Goal: Information Seeking & Learning: Learn about a topic

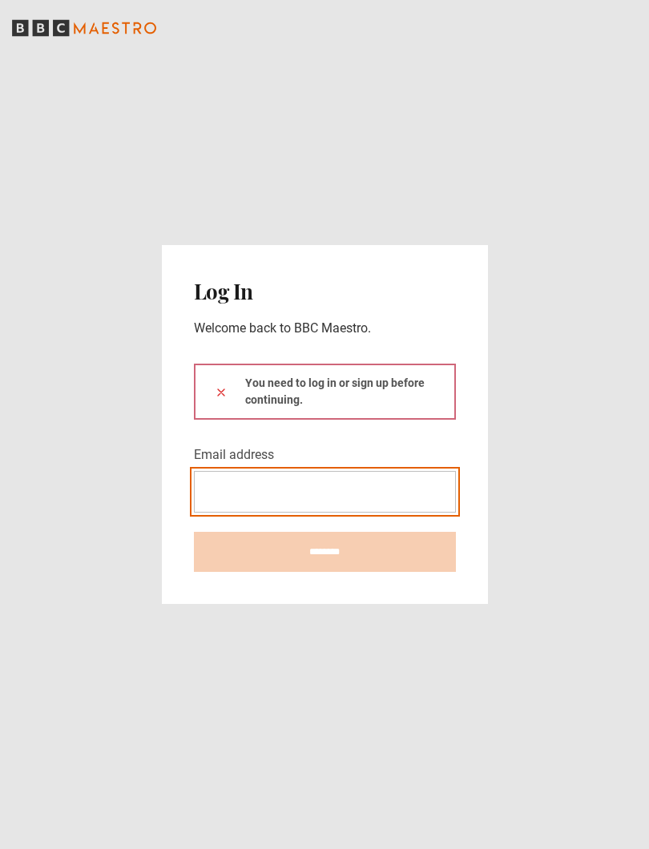
type input "**********"
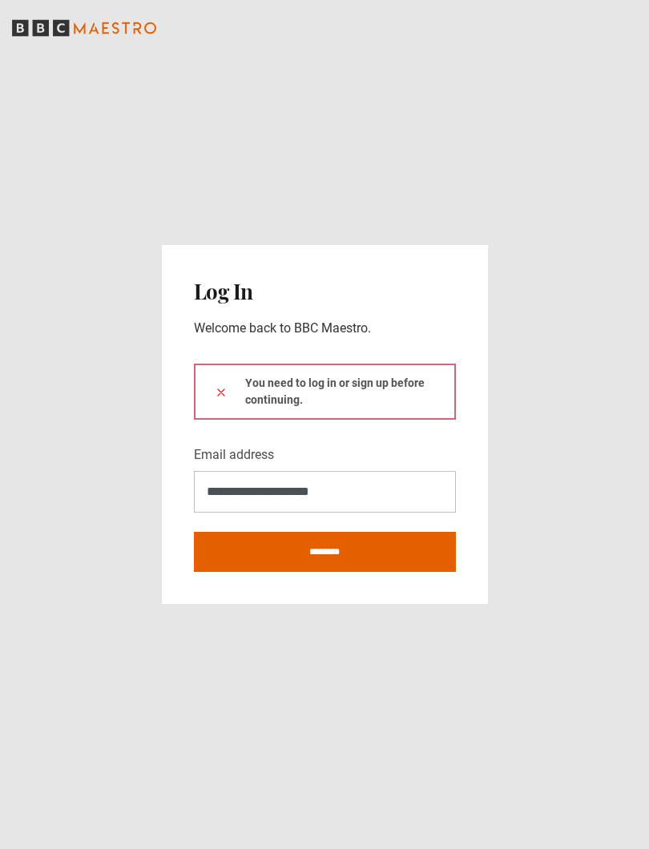
click at [220, 392] on button at bounding box center [221, 392] width 13 height 17
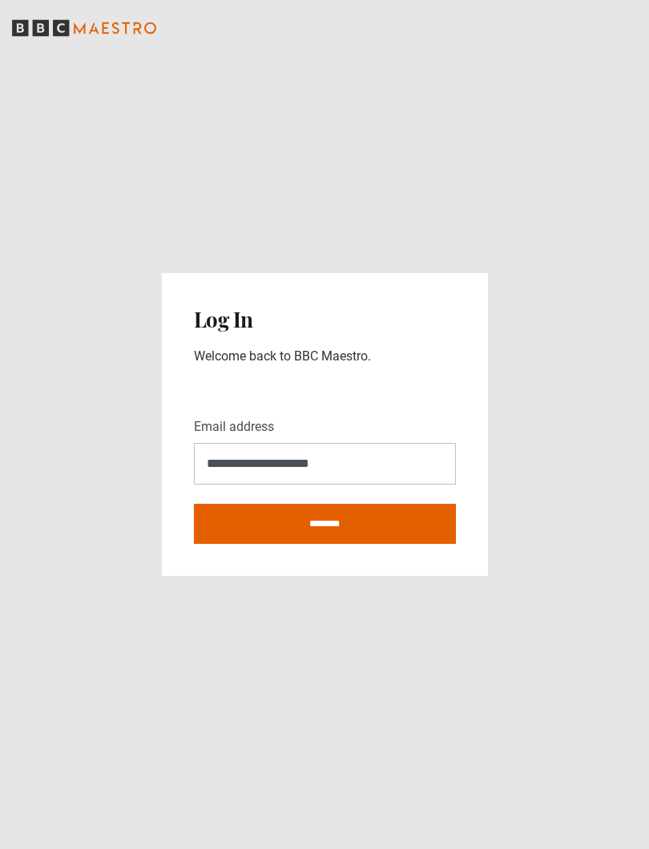
click at [385, 514] on input "********" at bounding box center [325, 524] width 262 height 40
type input "**********"
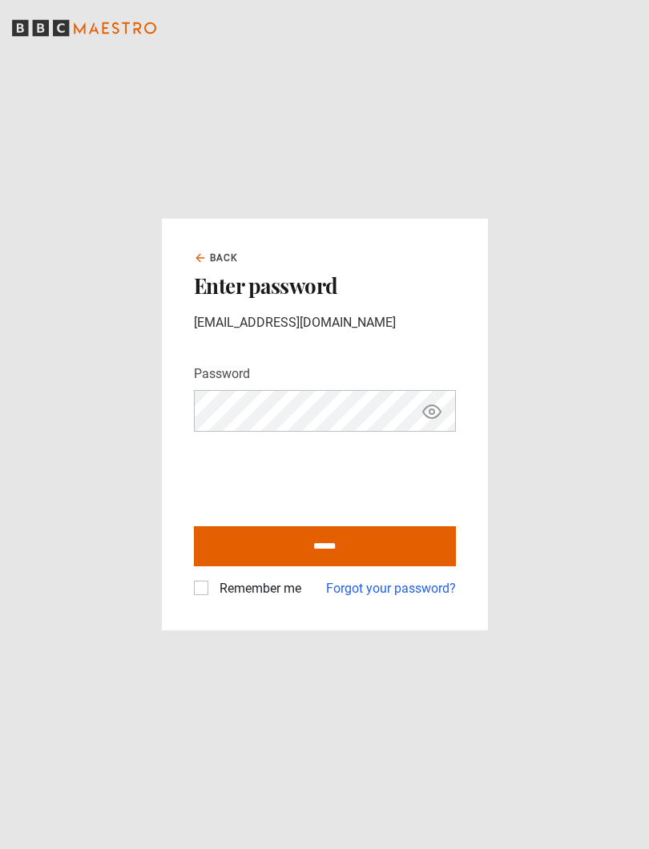
click at [415, 549] on input "******" at bounding box center [325, 546] width 262 height 40
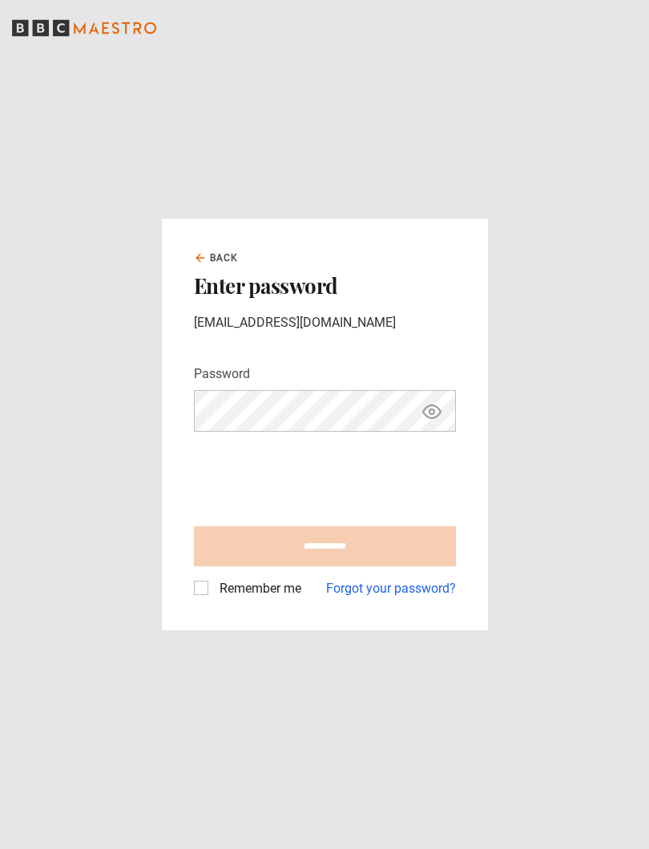
type input "**********"
click at [213, 589] on label "Remember me" at bounding box center [257, 588] width 88 height 19
click at [213, 593] on label "Remember me" at bounding box center [257, 588] width 88 height 19
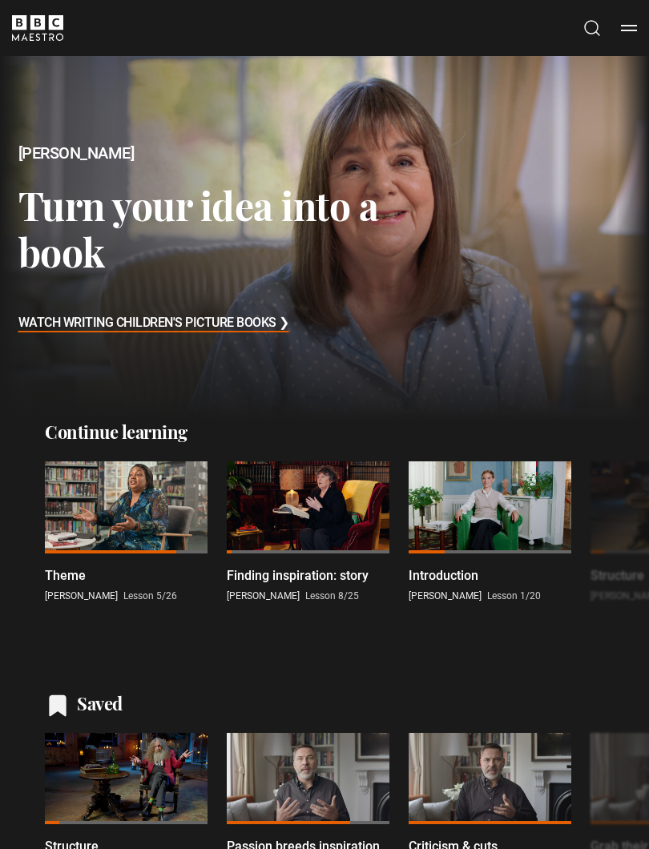
click at [642, 45] on header "Cancel Courses Previous courses Next courses Agatha Christie Writing 12 Related…" at bounding box center [324, 28] width 649 height 56
click at [584, 30] on button "Search" at bounding box center [591, 28] width 19 height 20
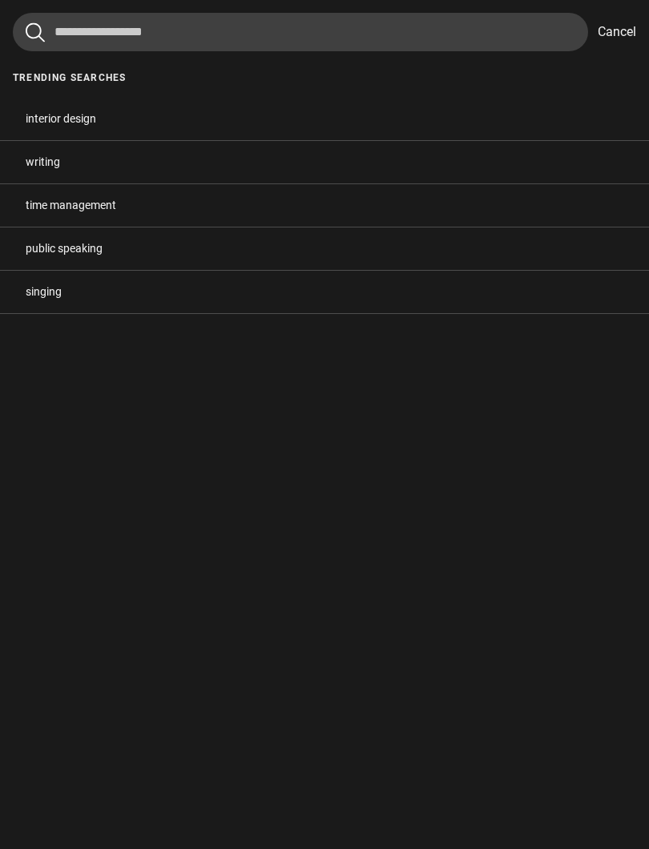
click at [54, 166] on button "writing" at bounding box center [324, 162] width 649 height 42
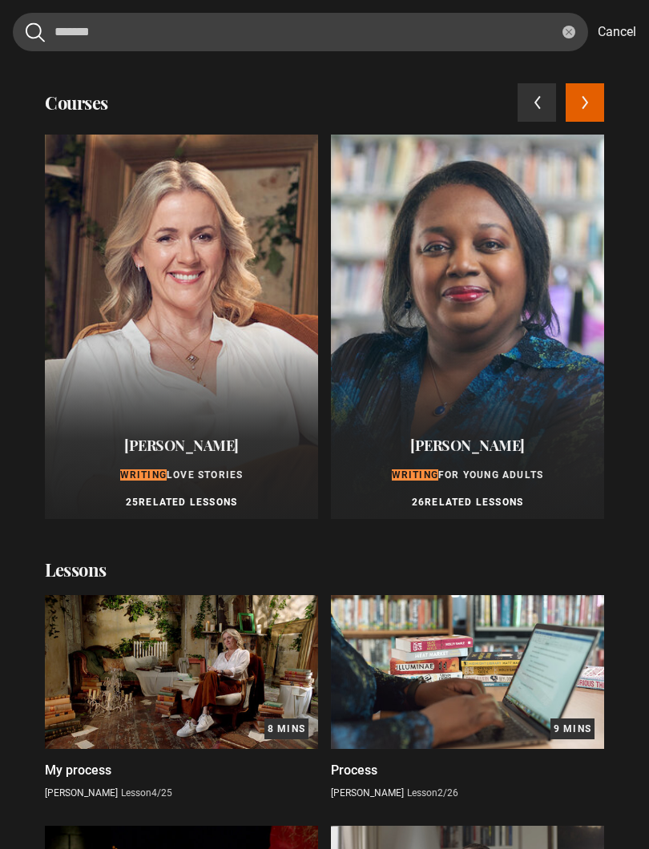
click at [583, 98] on icon at bounding box center [584, 102] width 5 height 12
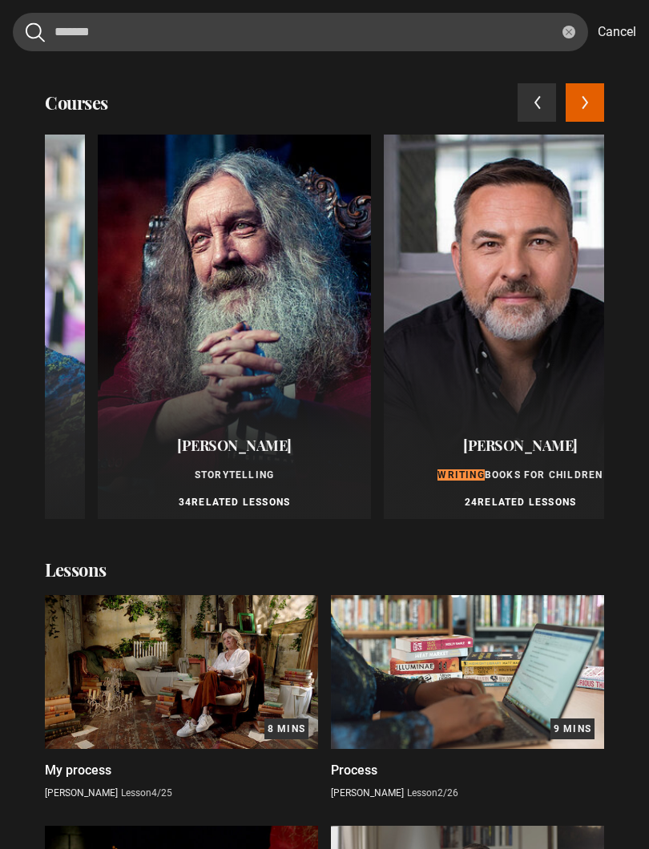
scroll to position [0, 572]
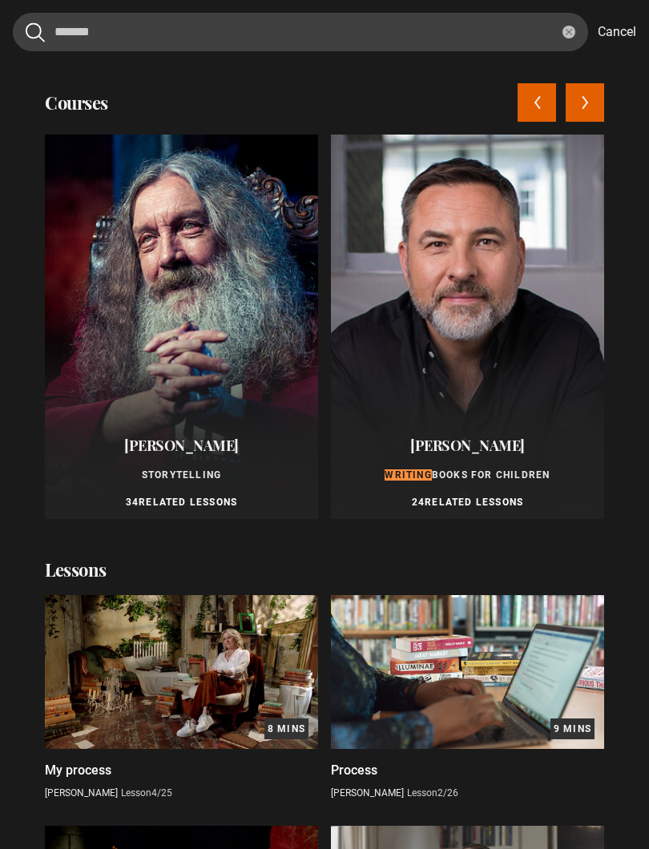
click at [591, 100] on button "Next courses" at bounding box center [584, 102] width 38 height 38
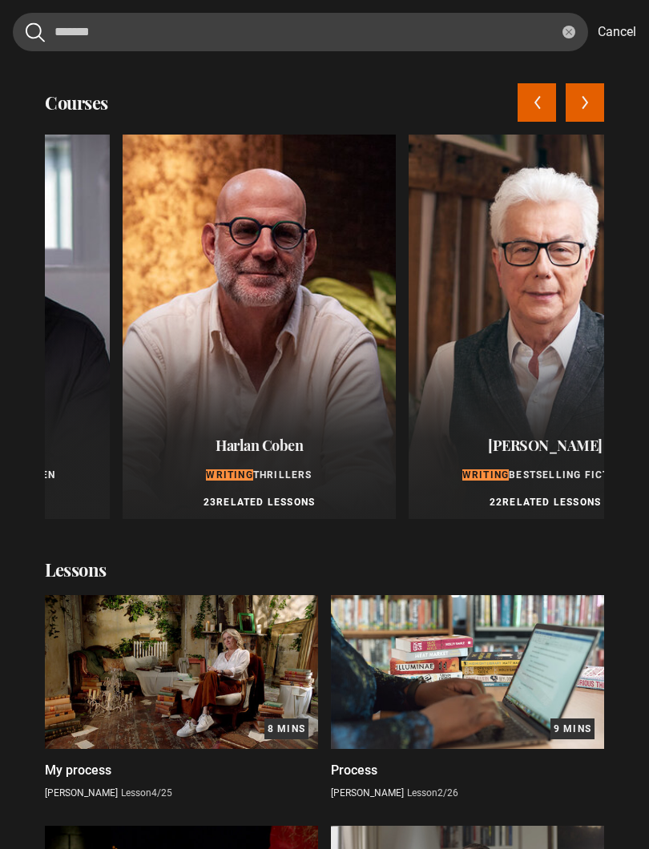
scroll to position [0, 1144]
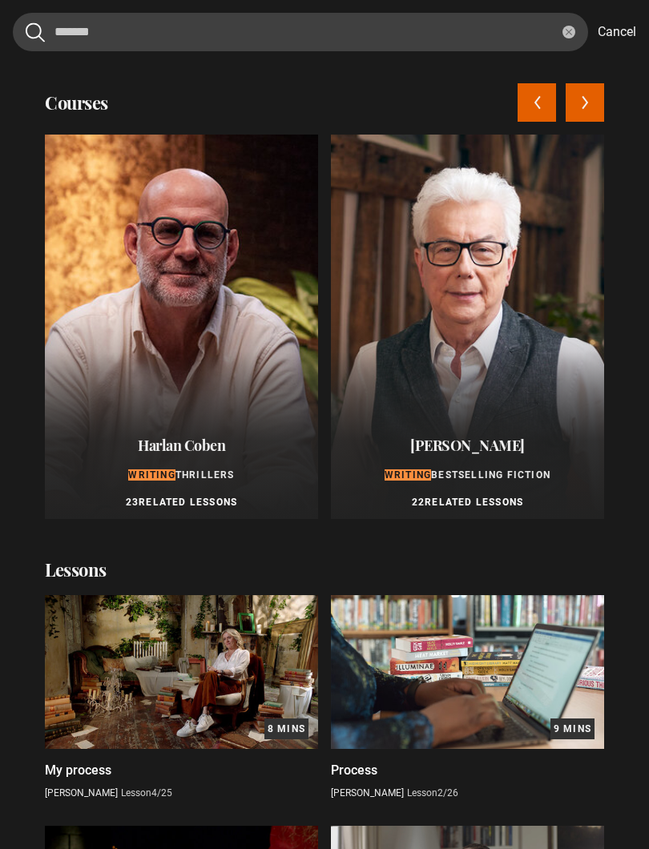
click at [582, 104] on icon at bounding box center [584, 102] width 7 height 14
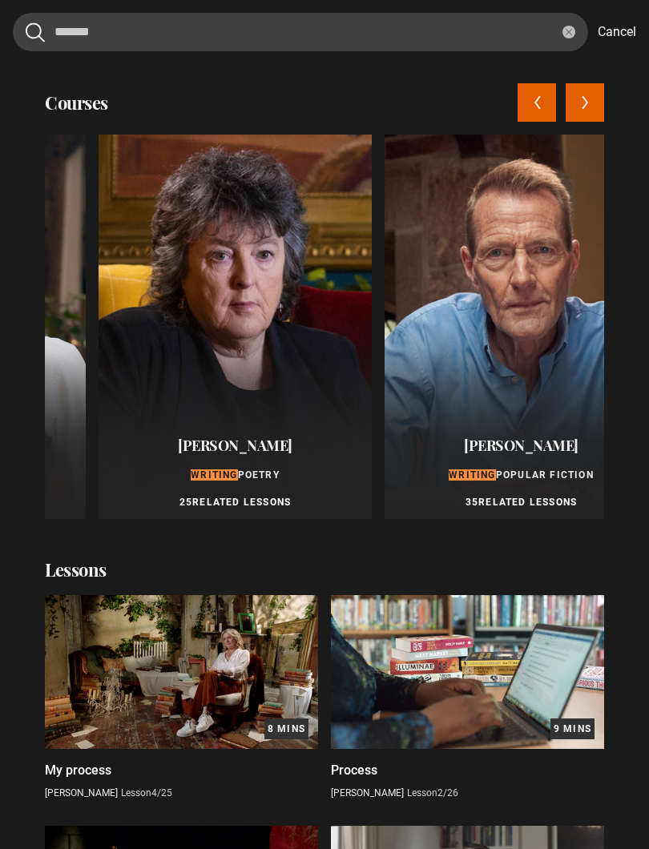
scroll to position [0, 1715]
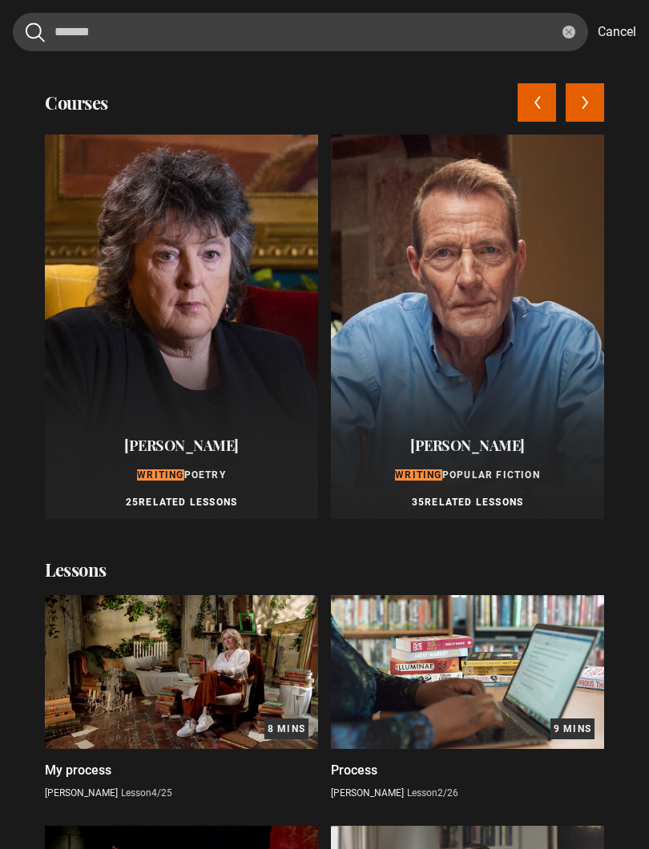
click at [602, 105] on button "Next courses" at bounding box center [584, 102] width 38 height 38
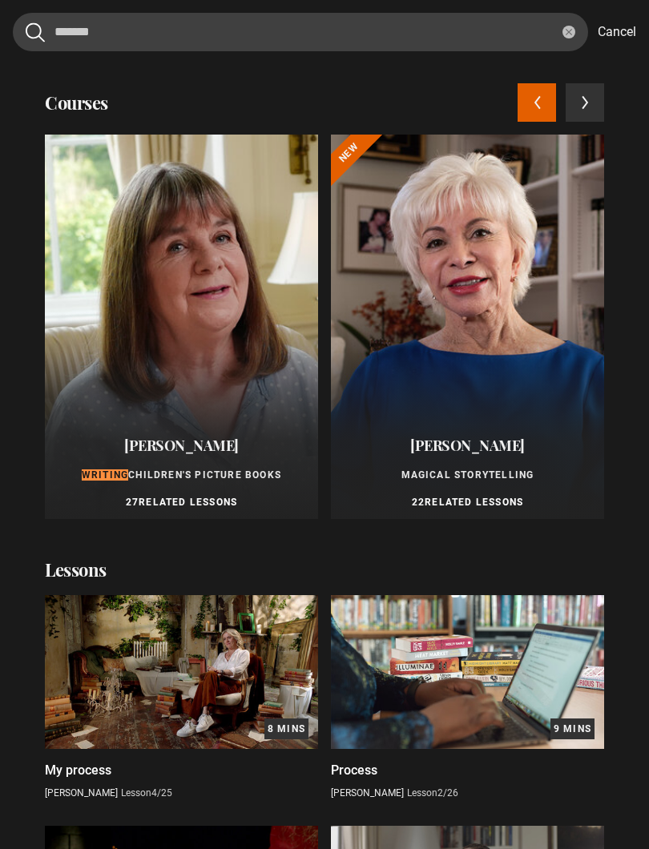
scroll to position [0, 0]
click at [535, 102] on icon at bounding box center [537, 102] width 5 height 12
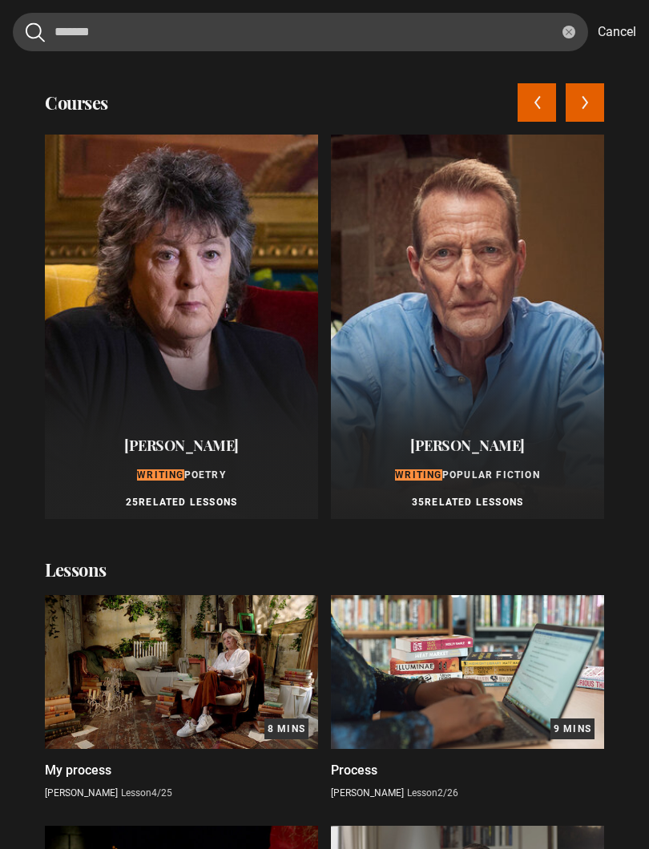
click at [539, 104] on icon at bounding box center [536, 102] width 7 height 14
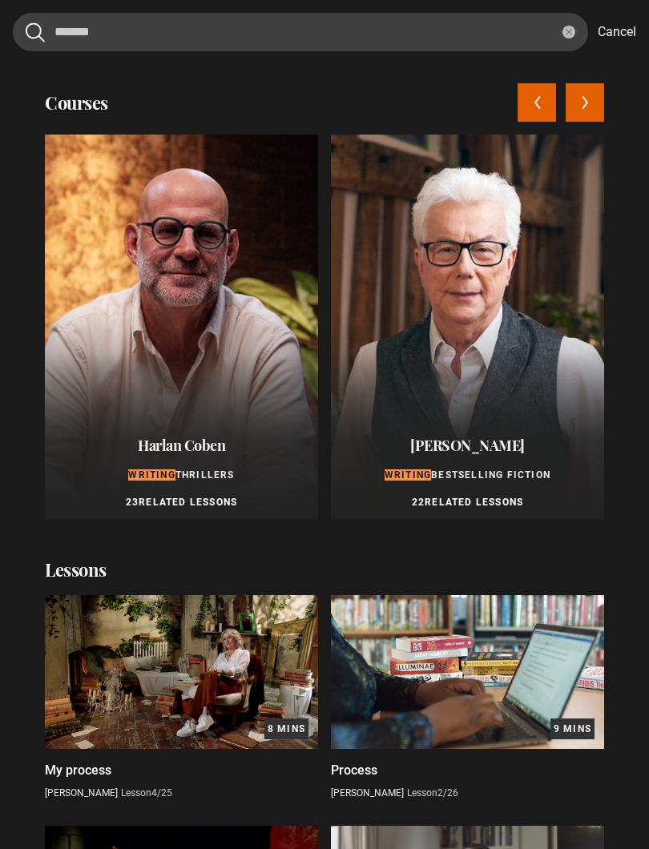
click at [533, 107] on icon at bounding box center [536, 102] width 7 height 14
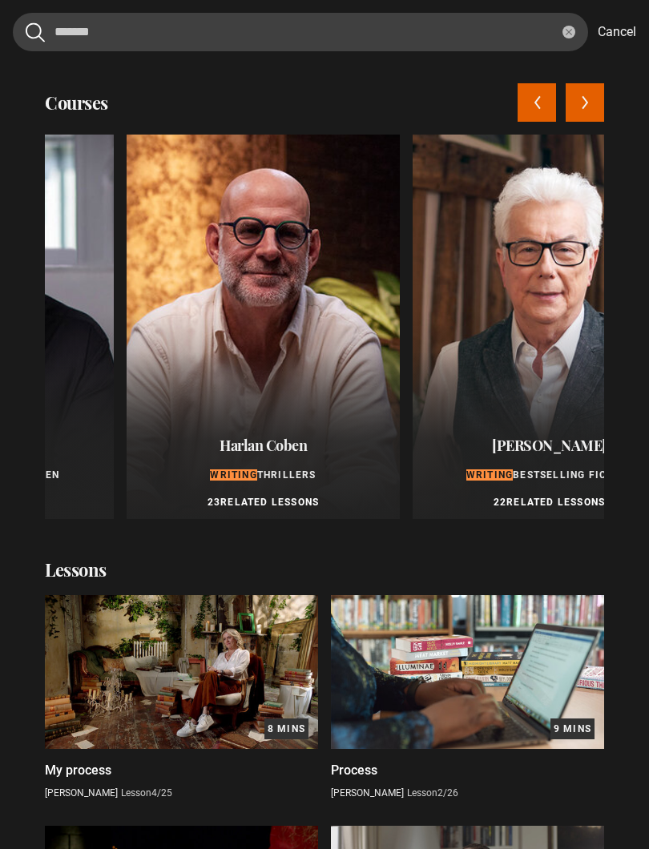
scroll to position [0, 572]
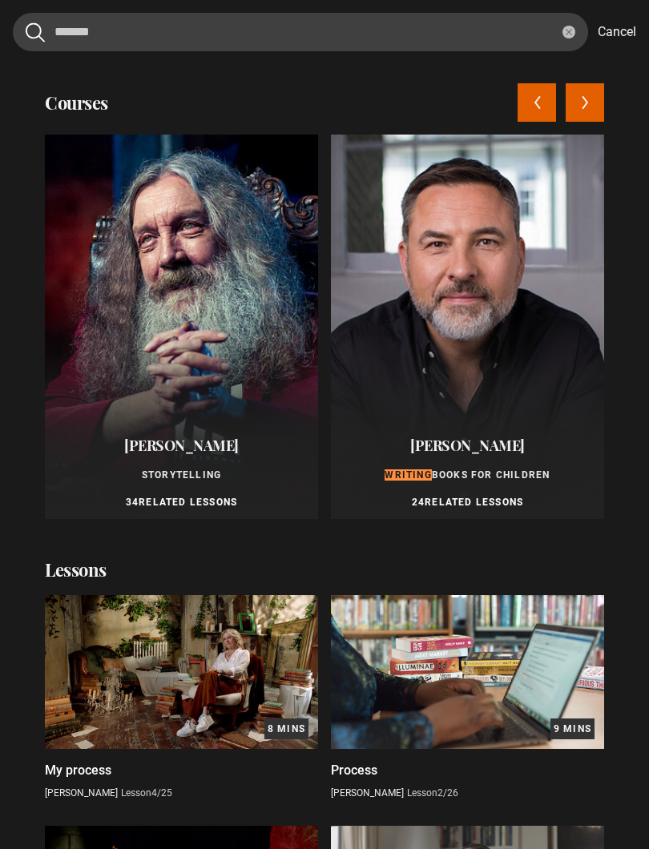
click at [527, 119] on button "Previous courses" at bounding box center [536, 102] width 38 height 38
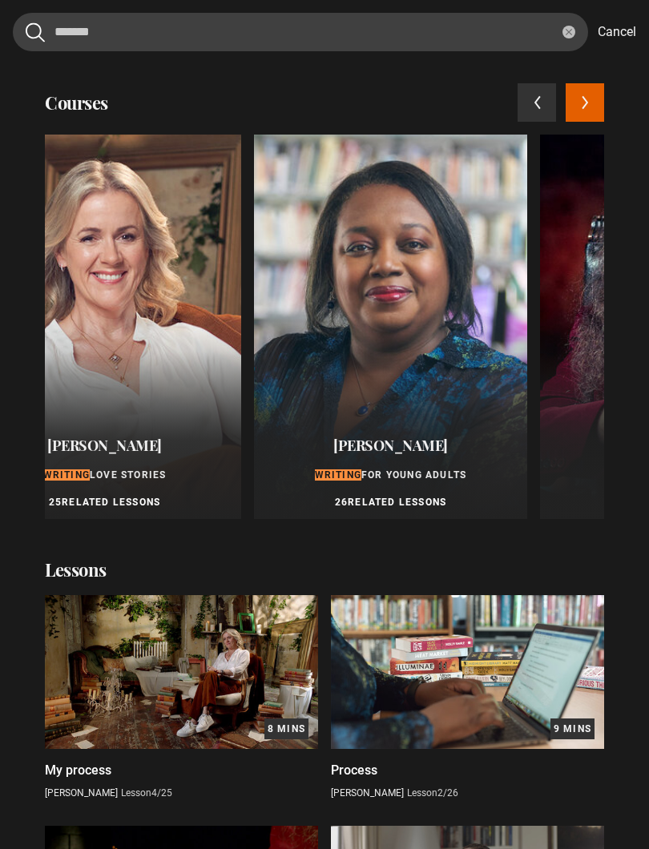
scroll to position [0, 0]
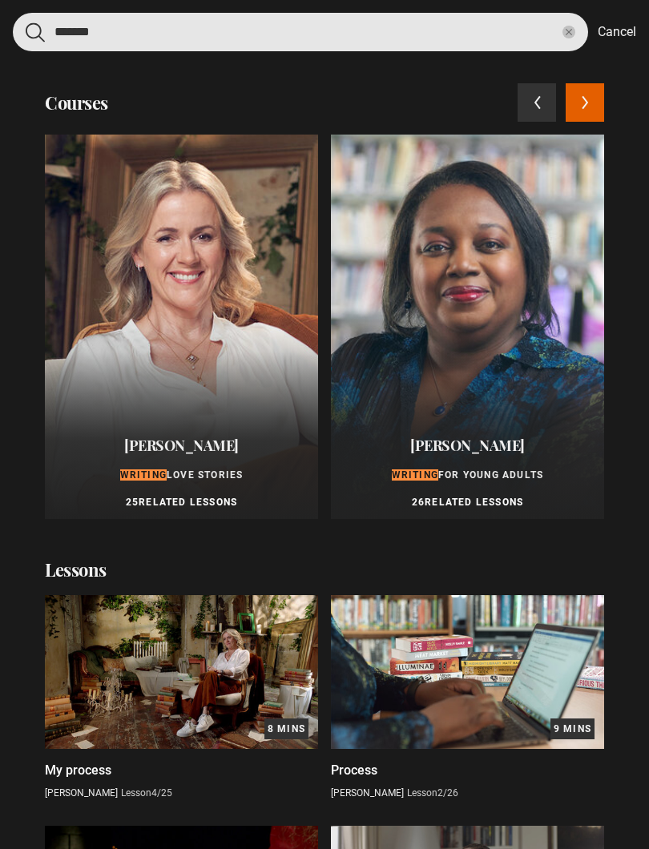
click at [259, 34] on input "*******" at bounding box center [300, 32] width 575 height 38
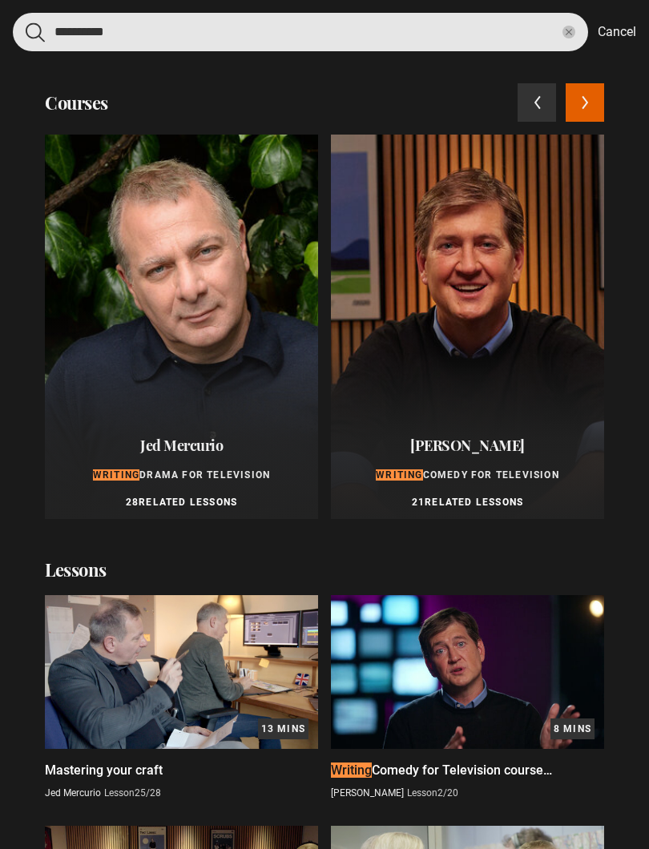
type input "**********"
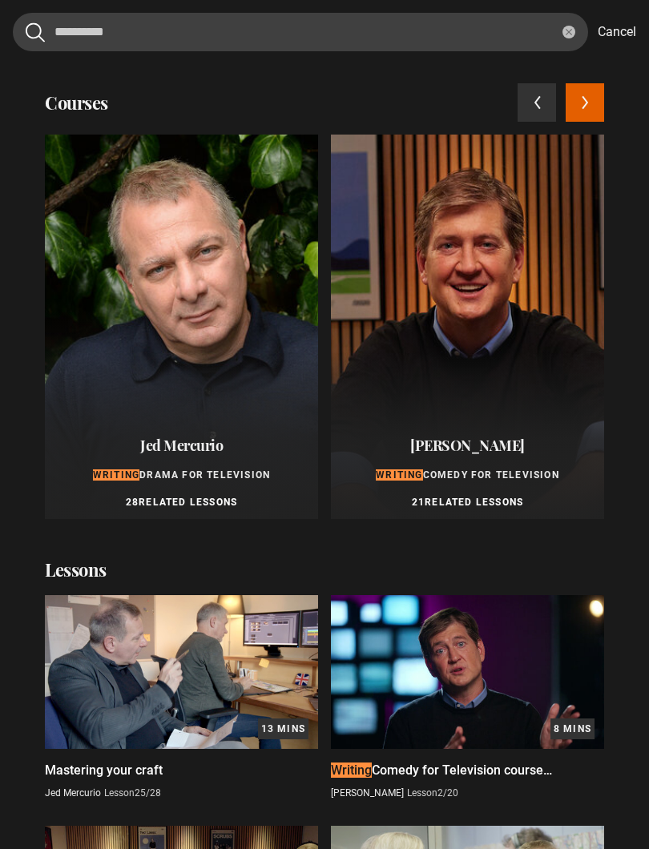
click at [219, 310] on div at bounding box center [181, 327] width 273 height 384
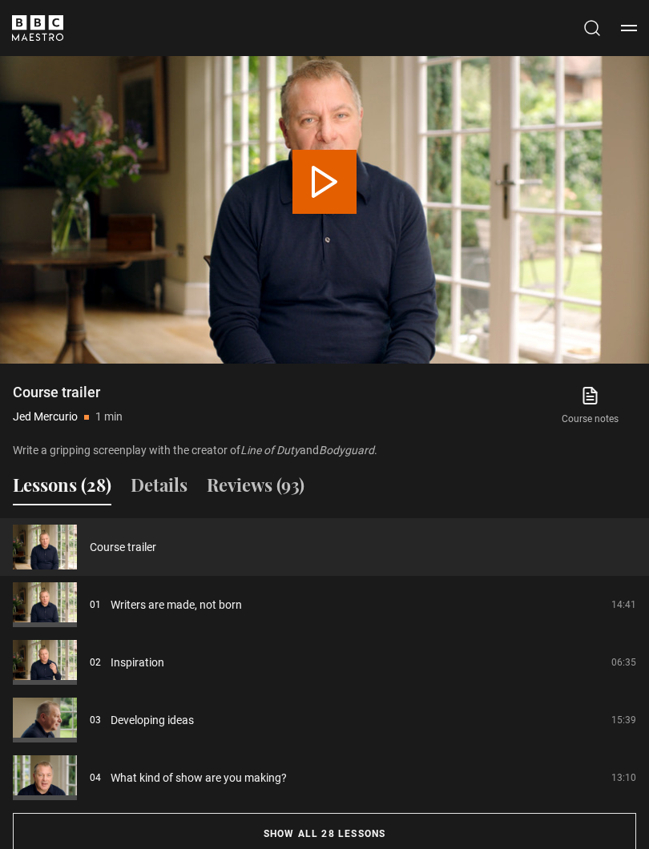
scroll to position [1169, 0]
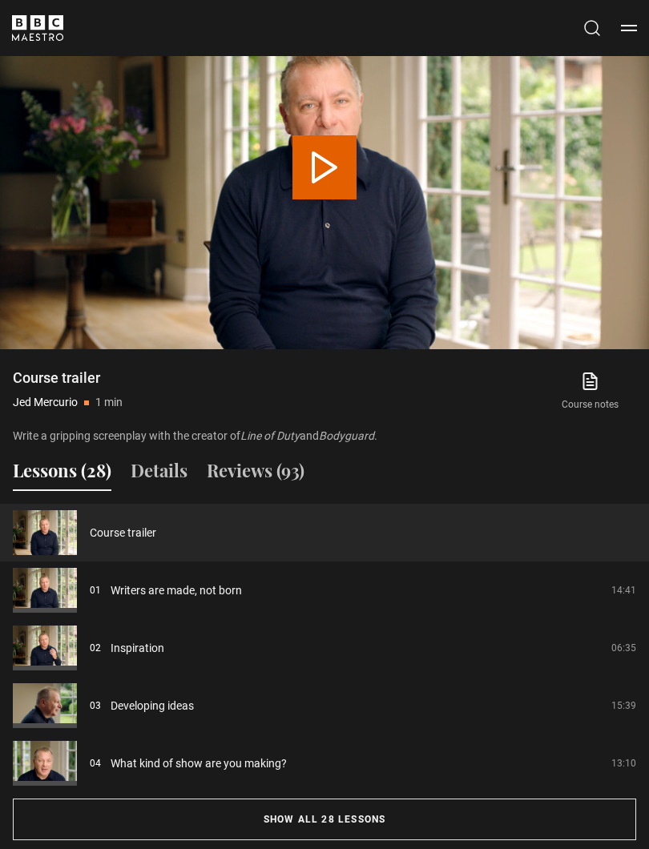
click at [242, 590] on link "Writers are made, not born" at bounding box center [176, 590] width 131 height 17
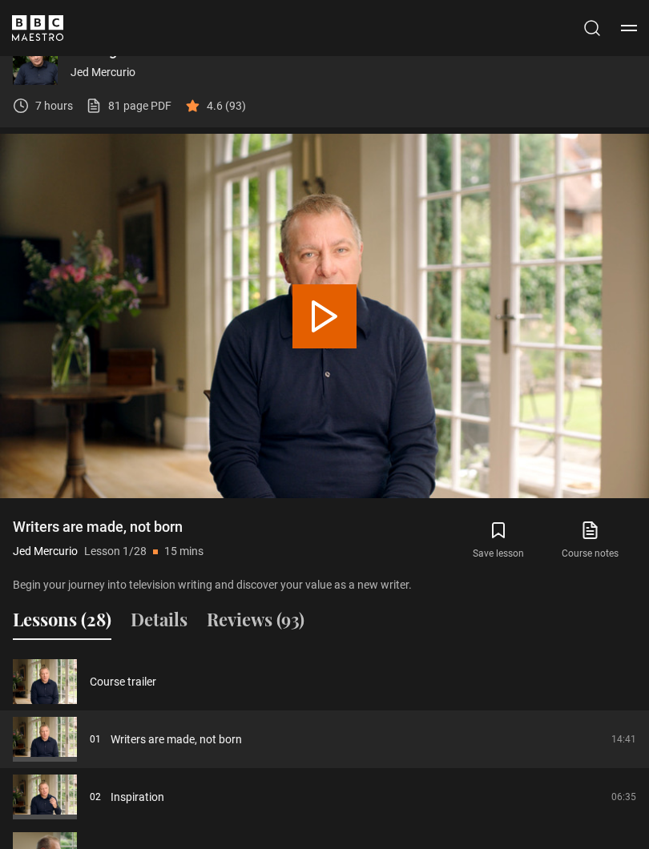
scroll to position [1020, 0]
click at [242, 740] on link "Writers are made, not born" at bounding box center [176, 739] width 131 height 17
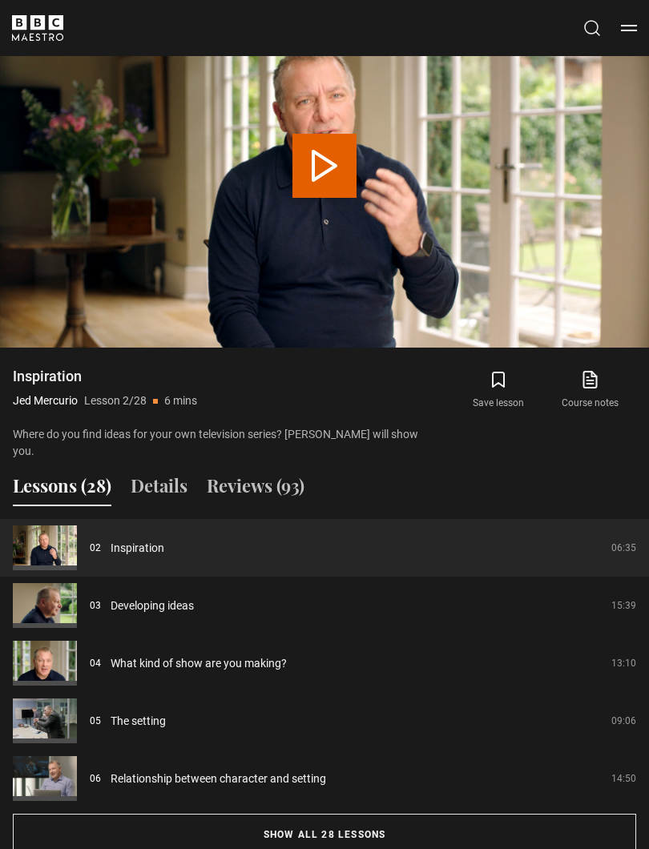
scroll to position [1169, 0]
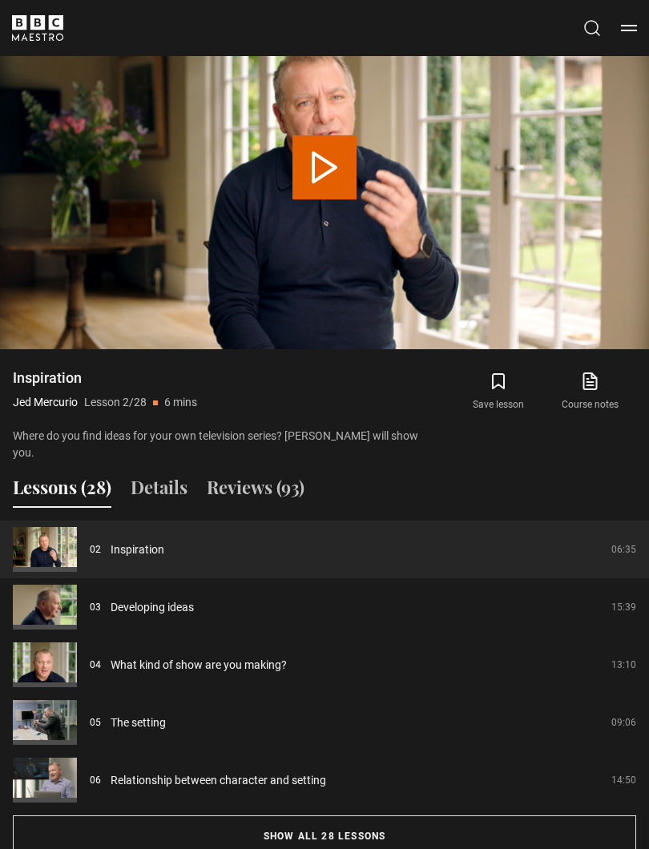
click at [164, 541] on link "Inspiration" at bounding box center [138, 549] width 54 height 17
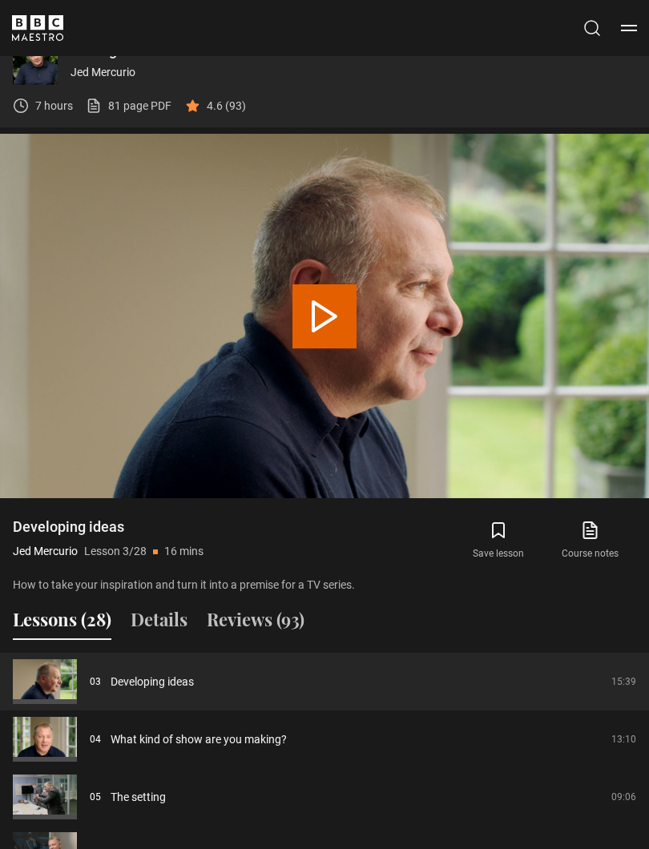
scroll to position [1020, 0]
click at [194, 680] on link "Developing ideas" at bounding box center [152, 682] width 83 height 17
click at [224, 326] on video-js "Video Player is loading. Play Lesson Developing ideas 10s Skip Back 10 seconds …" at bounding box center [324, 316] width 649 height 365
click at [378, 312] on video-js "Video Player is loading. Play Lesson Developing ideas 10s Skip Back 10 seconds …" at bounding box center [324, 316] width 649 height 365
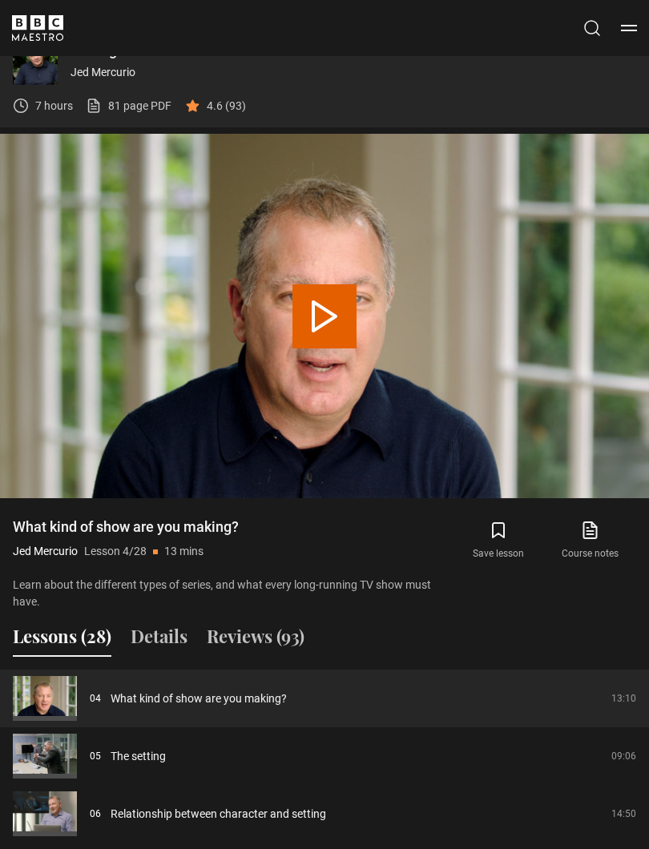
click at [329, 320] on button "Play Lesson What kind of show are you making?" at bounding box center [324, 316] width 64 height 64
click at [396, 393] on video-js "Video Player is loading. Play Lesson What kind of show are you making? 10s Skip…" at bounding box center [324, 316] width 649 height 365
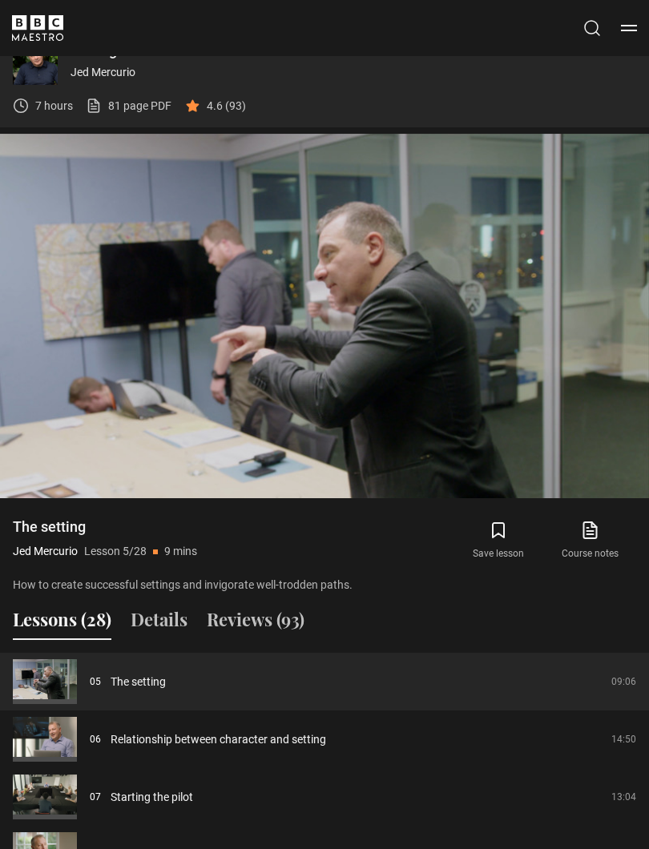
click at [418, 402] on video-js "Video Player is loading. Play Lesson The setting 10s Skip Back 10 seconds Pause…" at bounding box center [324, 316] width 649 height 365
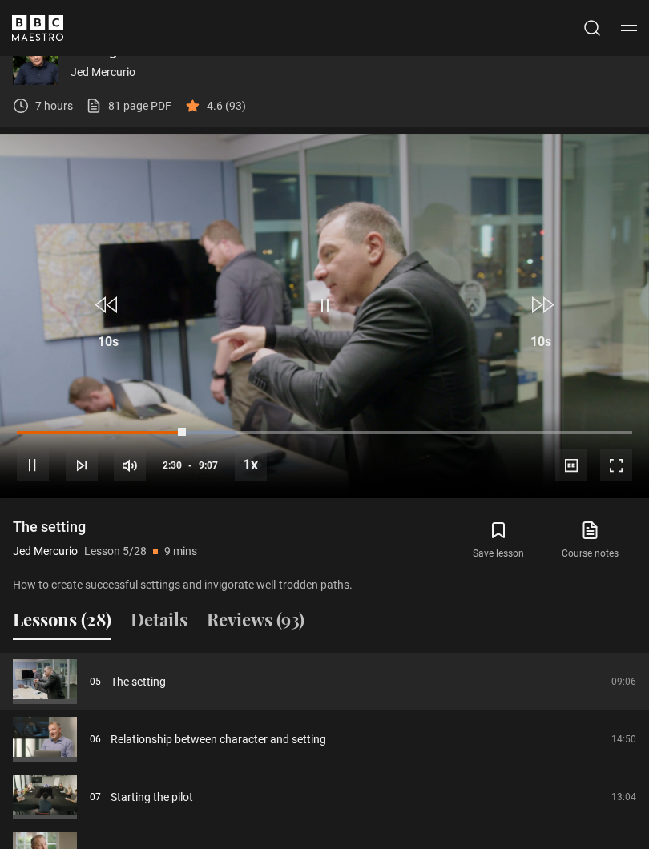
click at [346, 304] on span "Video Player" at bounding box center [324, 305] width 48 height 48
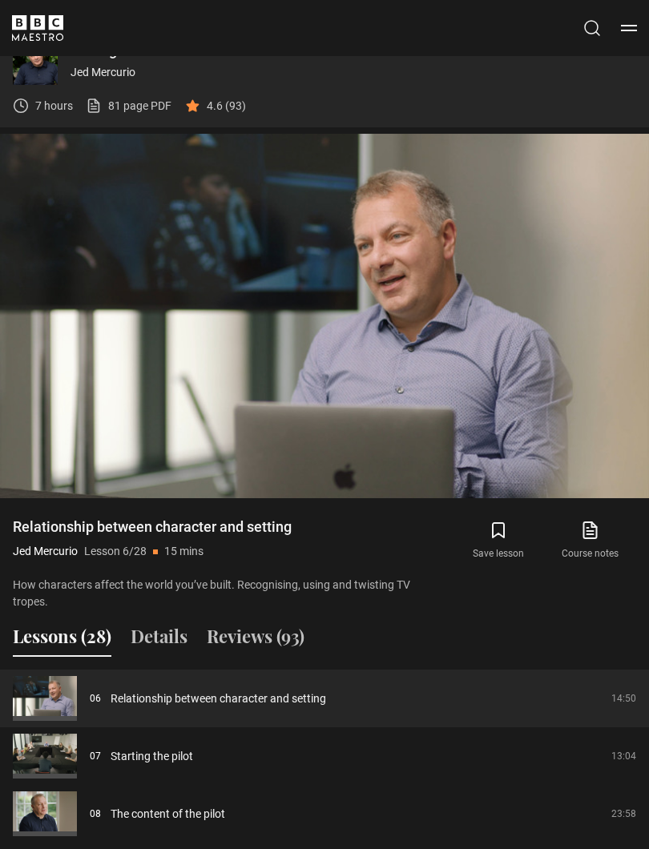
click at [193, 764] on link "Starting the pilot" at bounding box center [152, 756] width 82 height 17
